Goal: Information Seeking & Learning: Check status

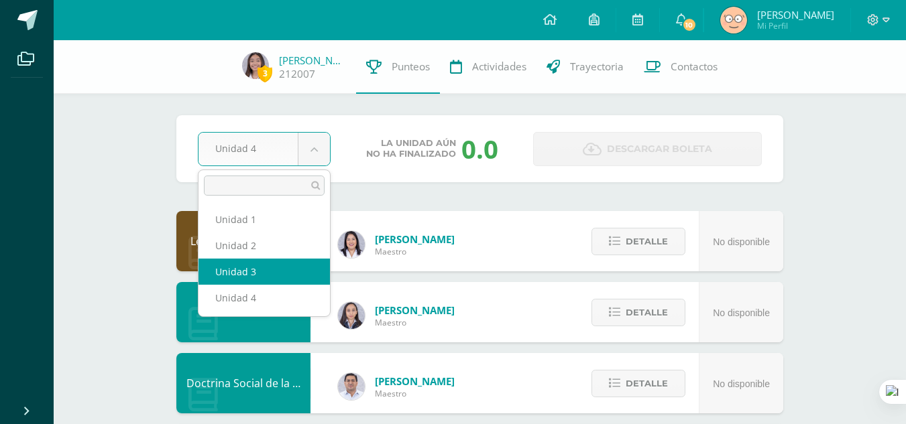
select select "Unidad 3"
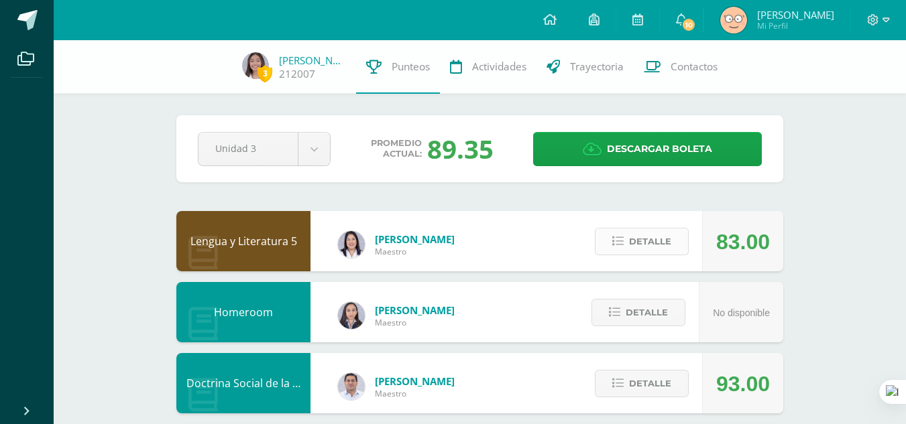
click at [613, 241] on icon at bounding box center [617, 241] width 11 height 11
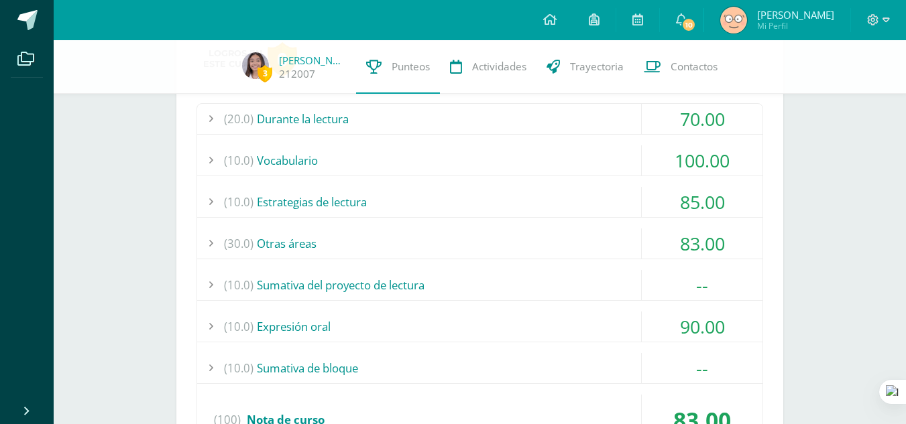
scroll to position [242, 0]
click at [583, 127] on div "(20.0) Durante la lectura" at bounding box center [479, 120] width 565 height 30
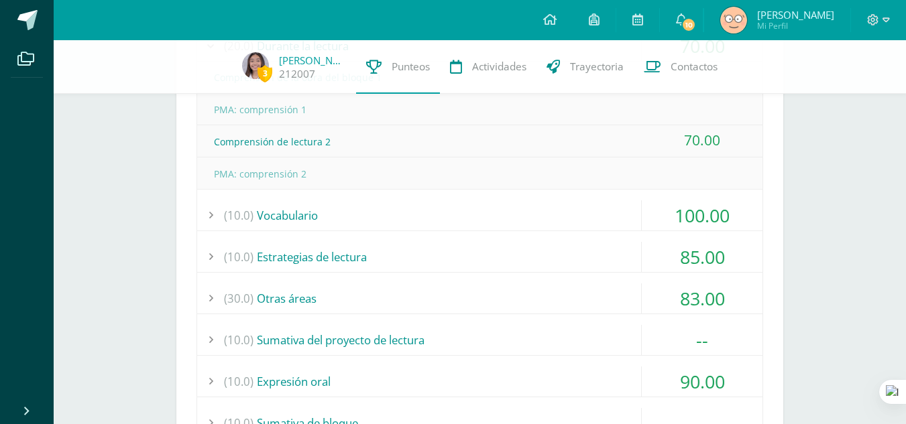
scroll to position [318, 0]
click at [428, 309] on div "(30.0) Otras áreas" at bounding box center [479, 297] width 565 height 30
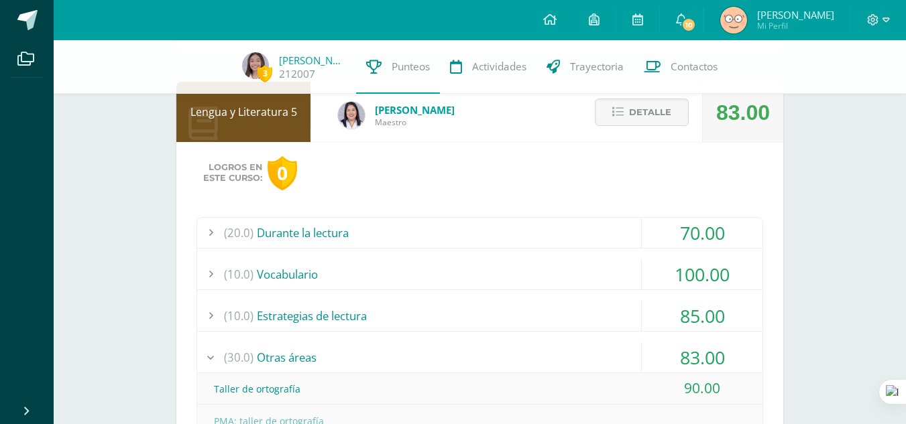
scroll to position [131, 0]
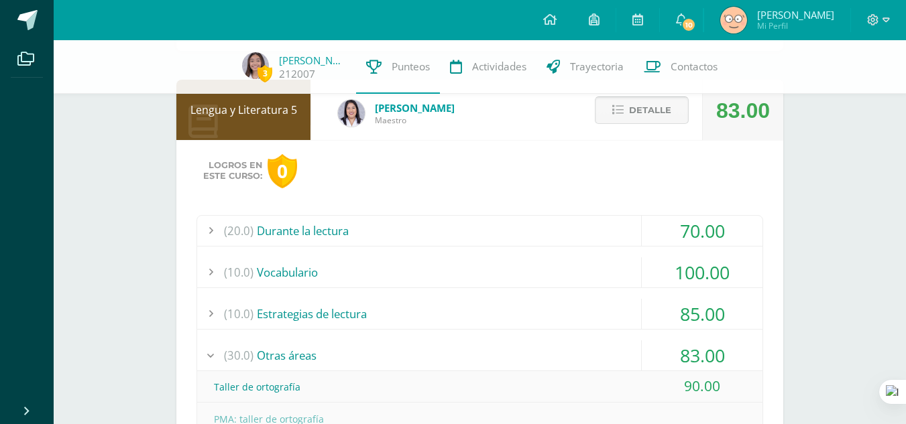
click at [646, 101] on span "Detalle" at bounding box center [650, 110] width 42 height 25
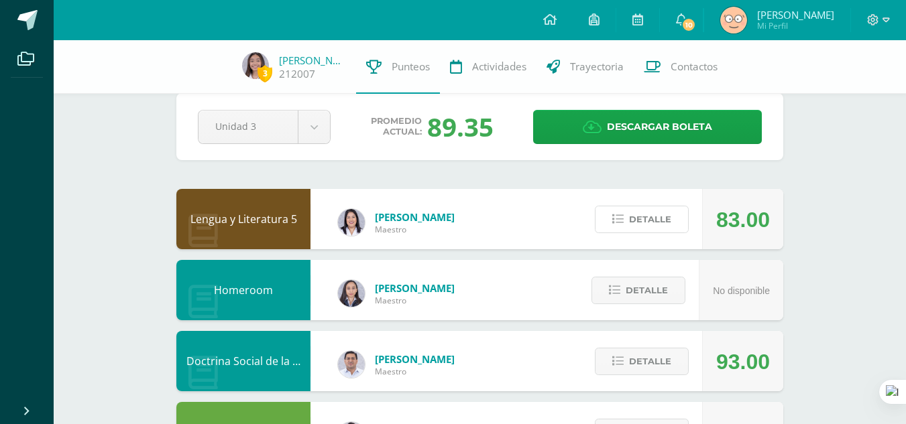
scroll to position [0, 0]
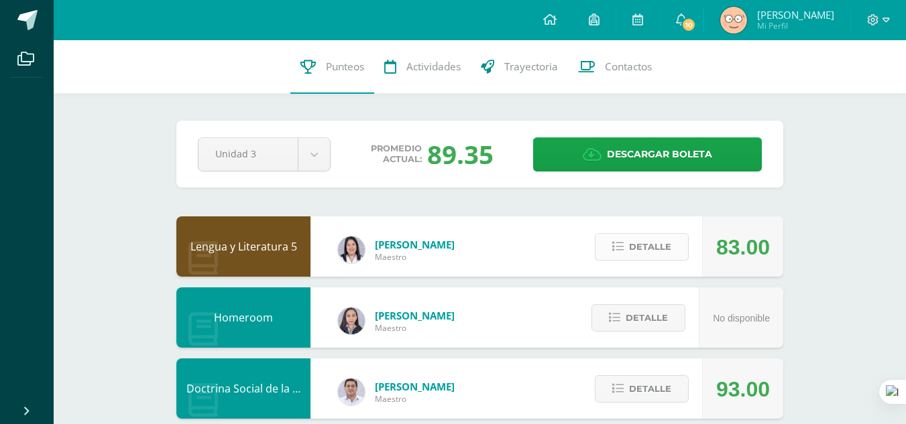
click at [616, 243] on icon at bounding box center [617, 246] width 11 height 11
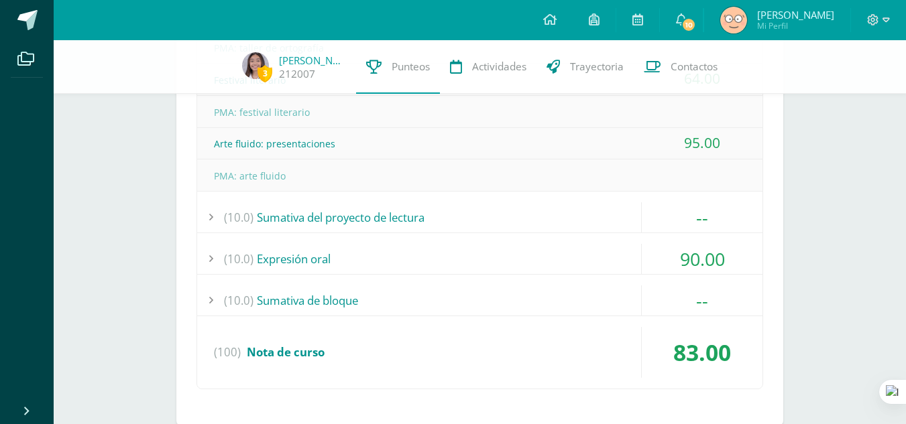
scroll to position [503, 0]
